Goal: Use online tool/utility

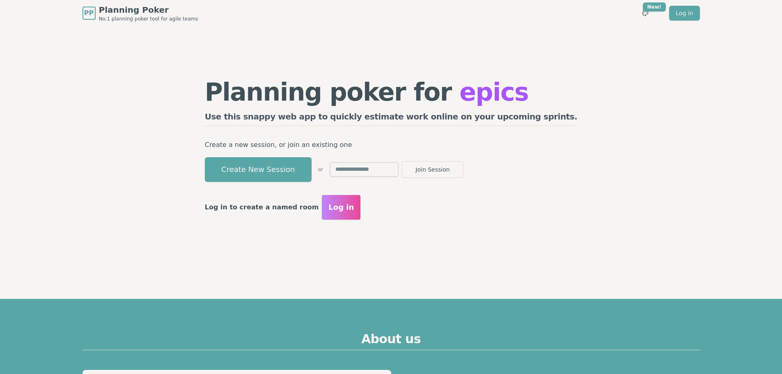
click at [299, 169] on button "Create New Session" at bounding box center [258, 169] width 107 height 25
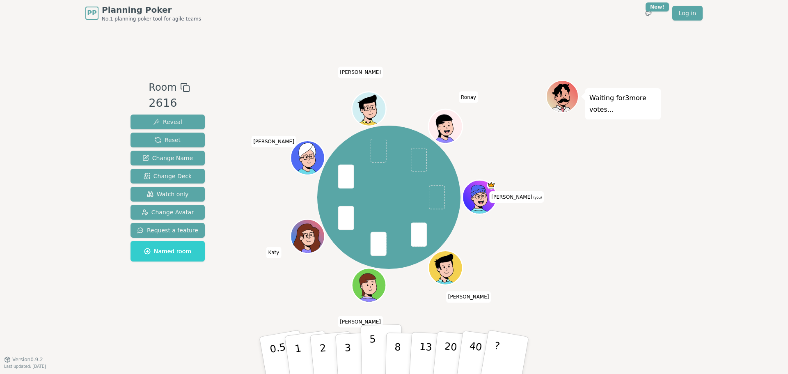
click at [371, 344] on p "5" at bounding box center [372, 355] width 7 height 44
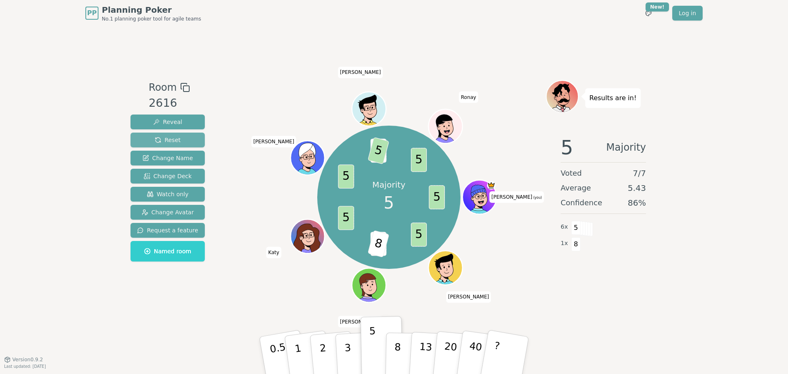
click at [179, 138] on button "Reset" at bounding box center [167, 140] width 74 height 15
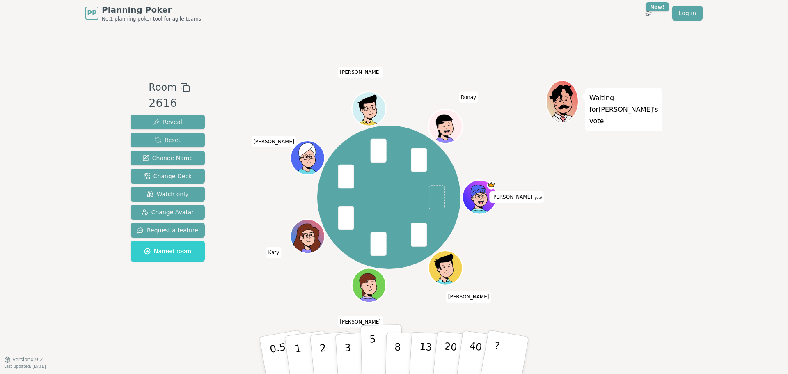
click at [369, 349] on button "5" at bounding box center [382, 355] width 42 height 62
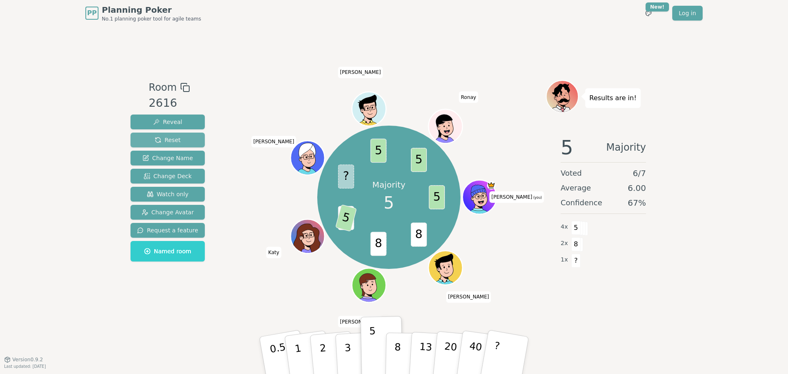
click at [180, 143] on button "Reset" at bounding box center [167, 140] width 74 height 15
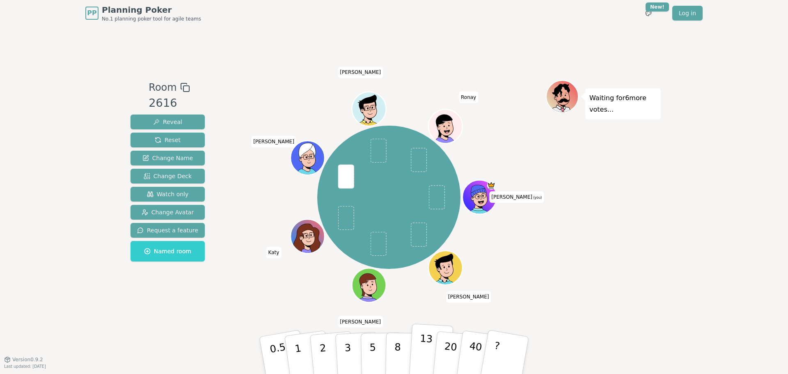
click at [424, 351] on p "13" at bounding box center [425, 354] width 15 height 45
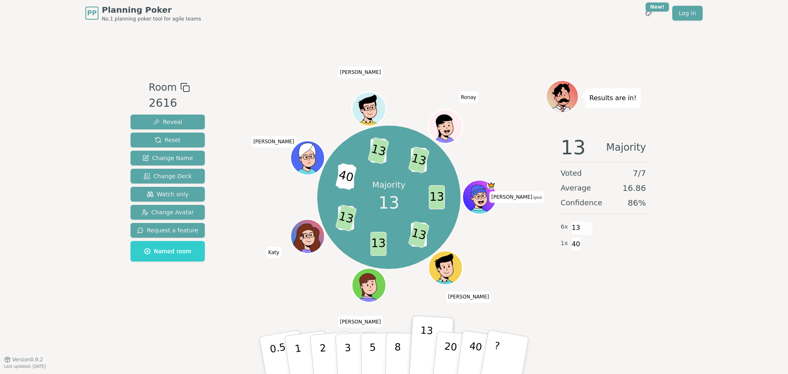
click at [178, 131] on div "Reveal Reset Change Name Change Deck Watch only Change Avatar Request a feature…" at bounding box center [167, 187] width 74 height 147
click at [177, 140] on button "Reset" at bounding box center [167, 140] width 74 height 15
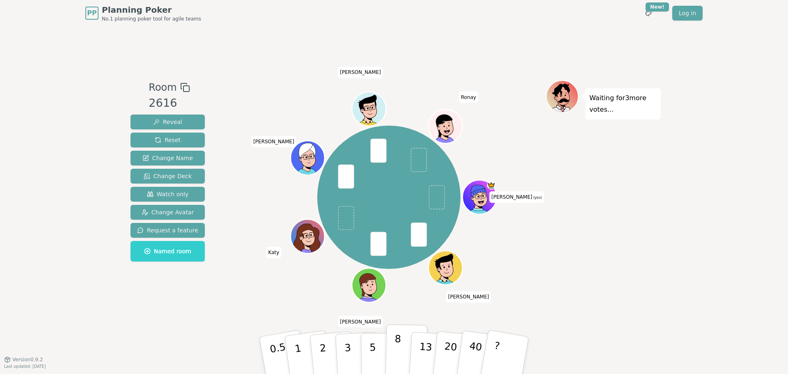
click at [399, 343] on p "8" at bounding box center [397, 355] width 7 height 44
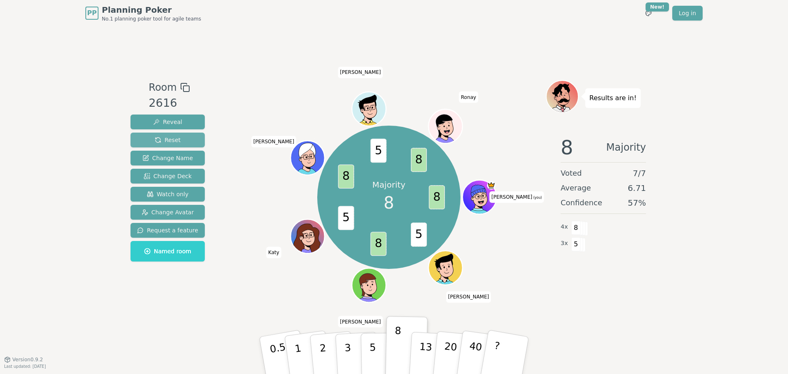
click at [186, 142] on button "Reset" at bounding box center [167, 140] width 74 height 15
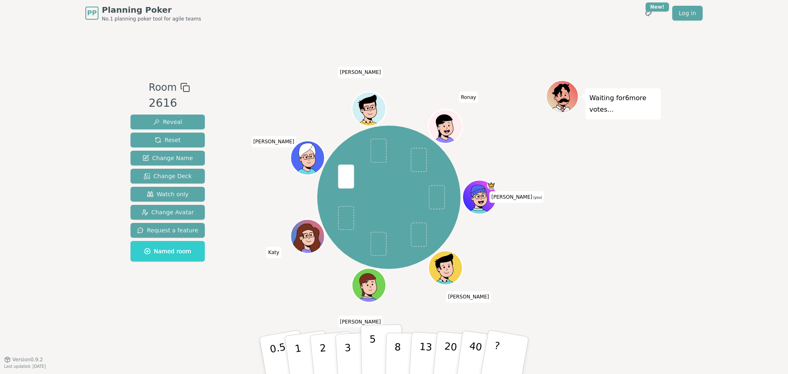
click at [372, 350] on p "5" at bounding box center [372, 355] width 7 height 44
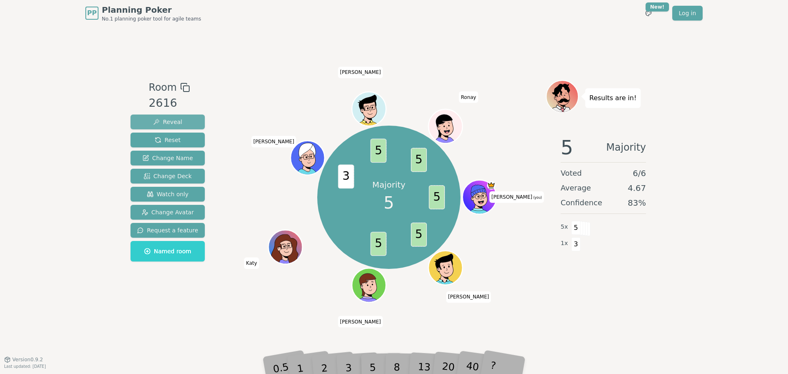
click at [172, 122] on span "Reveal" at bounding box center [167, 122] width 29 height 8
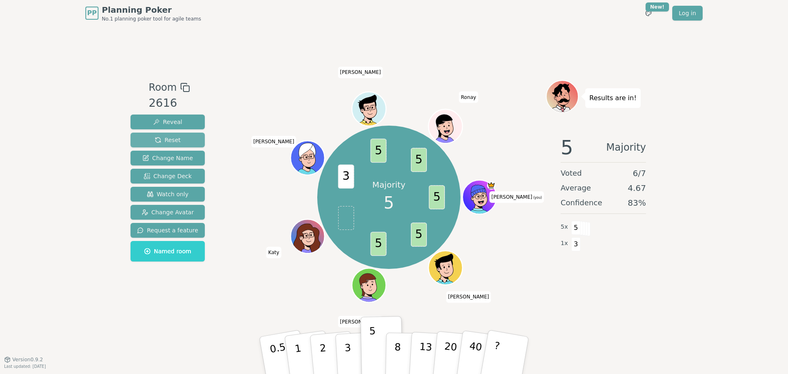
click at [180, 139] on button "Reset" at bounding box center [167, 140] width 74 height 15
